Goal: Navigation & Orientation: Find specific page/section

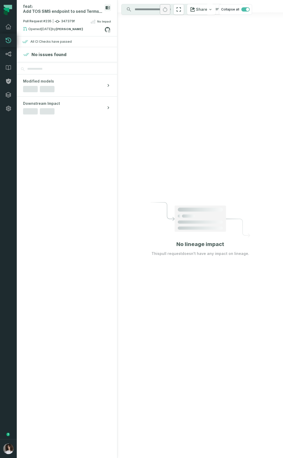
click at [233, 86] on div at bounding box center [200, 229] width 166 height 458
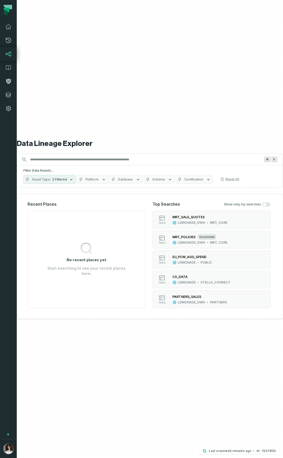
click at [15, 342] on button "button" at bounding box center [8, 277] width 17 height 324
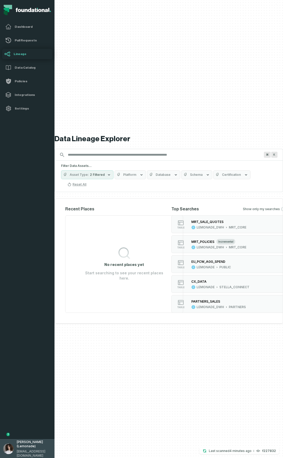
click at [20, 447] on span "[PERSON_NAME] (Lemonade)" at bounding box center [34, 444] width 35 height 8
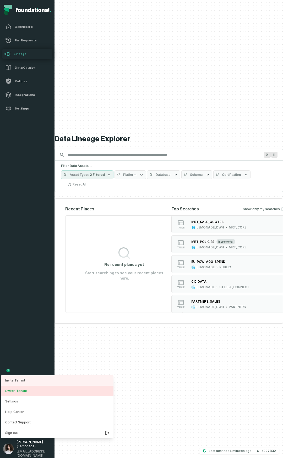
click at [23, 393] on button "Switch Tenant" at bounding box center [57, 391] width 112 height 10
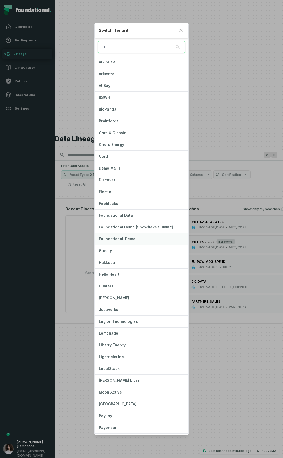
click at [119, 239] on span "Foundational-Demo" at bounding box center [117, 239] width 37 height 4
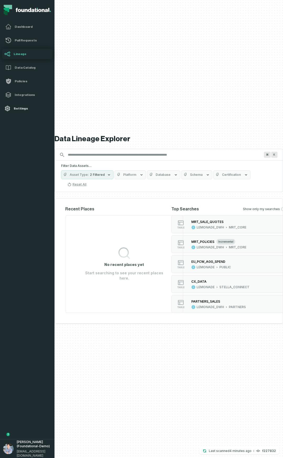
click at [20, 110] on h4 "Settings" at bounding box center [32, 108] width 37 height 4
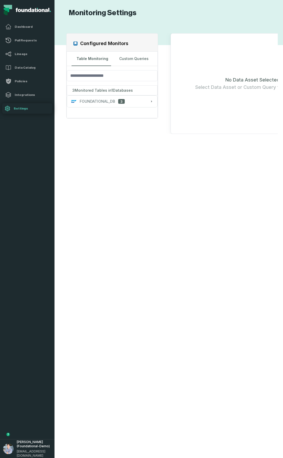
click at [148, 237] on div "Configured Monitors Table Monitoring Custom Queries 3 Monitored Tables in 1 Dat…" at bounding box center [169, 238] width 218 height 428
click at [139, 100] on div "FOUNDATIONAL_DB 3" at bounding box center [112, 101] width 82 height 5
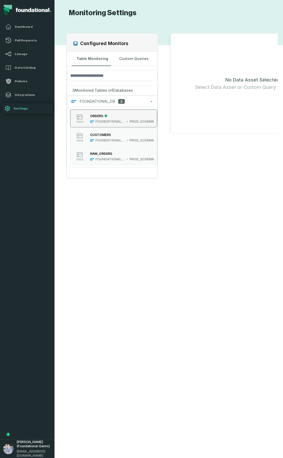
click at [130, 126] on button "table ORDERS FOUNDATIONAL_DB PROD_SCHEMA" at bounding box center [113, 119] width 87 height 18
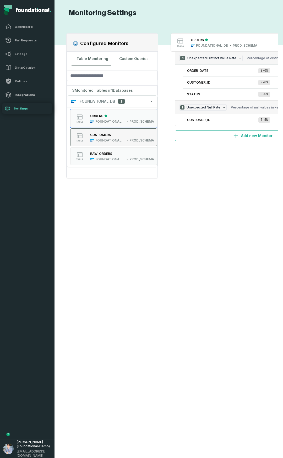
click at [129, 138] on div "CUSTOMERS FOUNDATIONAL_DB PROD_SCHEMA" at bounding box center [122, 137] width 68 height 10
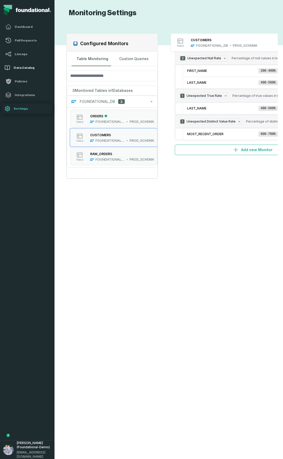
click at [40, 67] on h4 "Data Catalog" at bounding box center [32, 68] width 37 height 4
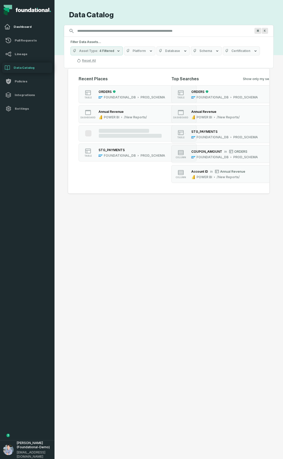
click at [37, 28] on h4 "Dashboard" at bounding box center [32, 27] width 37 height 4
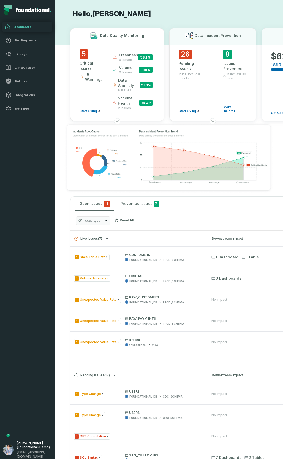
click at [125, 58] on span "6 issues" at bounding box center [128, 60] width 19 height 4
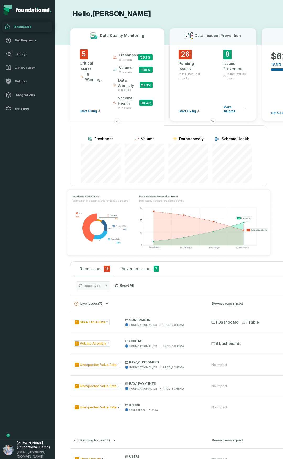
click at [147, 59] on span "98.1 %" at bounding box center [145, 57] width 14 height 6
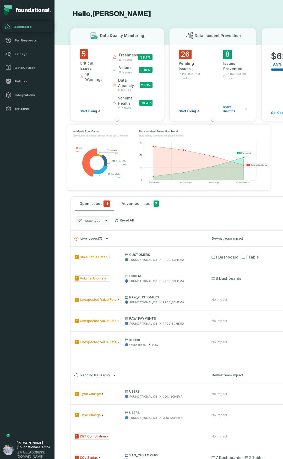
click at [113, 180] on img at bounding box center [169, 157] width 218 height 80
click at [117, 175] on img at bounding box center [169, 157] width 218 height 80
